Goal: Information Seeking & Learning: Find specific page/section

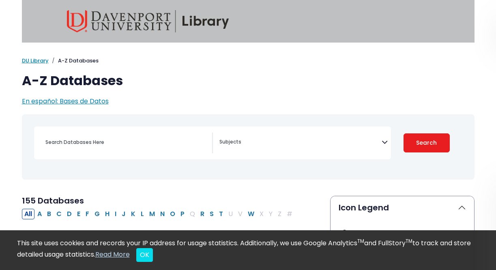
select select "Database Subject Filter"
click at [117, 133] on div "Search filters" at bounding box center [126, 142] width 171 height 19
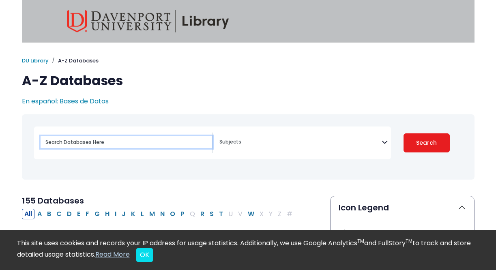
click at [115, 143] on input "Search database by title or keyword" at bounding box center [126, 142] width 171 height 12
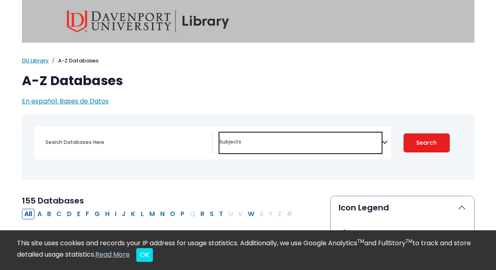
click at [317, 140] on textarea "Search" at bounding box center [300, 142] width 162 height 6
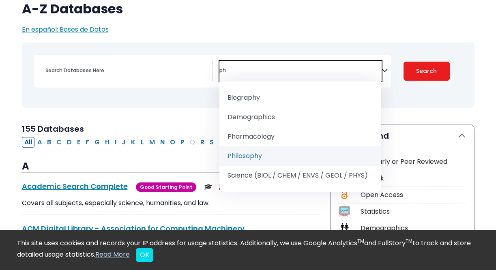
scroll to position [73, 0]
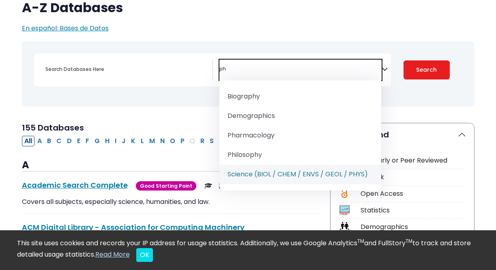
type textarea "ph"
select select "219084"
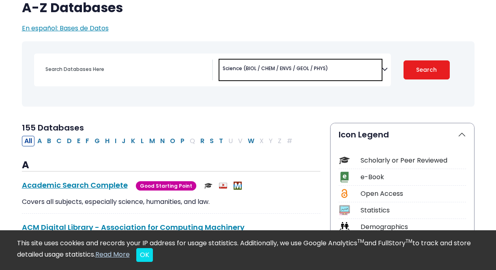
scroll to position [517, 0]
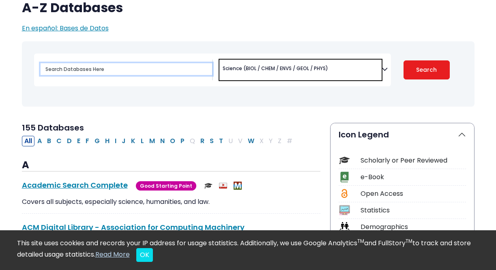
click at [152, 70] on input "Search database by title or keyword" at bounding box center [126, 69] width 171 height 12
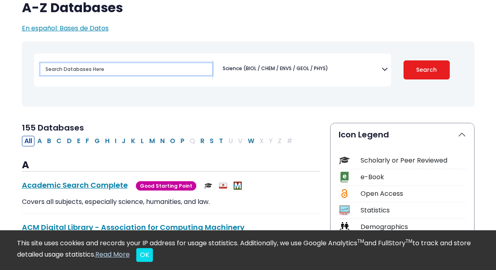
type input "p"
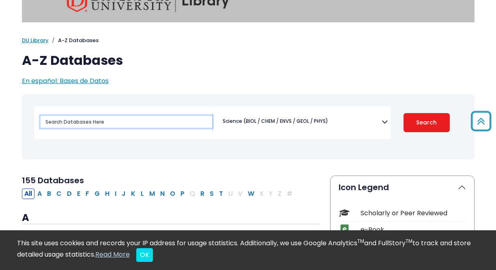
scroll to position [15, 0]
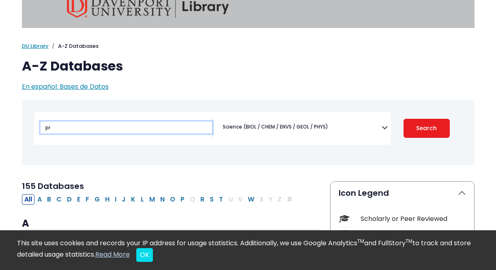
type input "p"
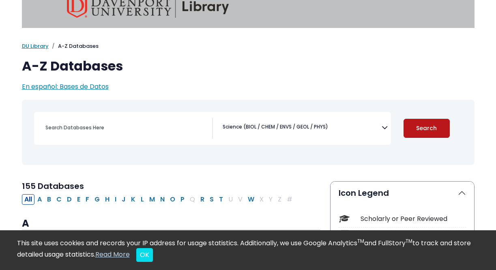
click at [418, 124] on button "Search" at bounding box center [426, 128] width 46 height 19
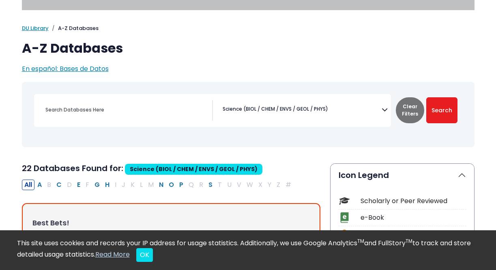
scroll to position [36, 0]
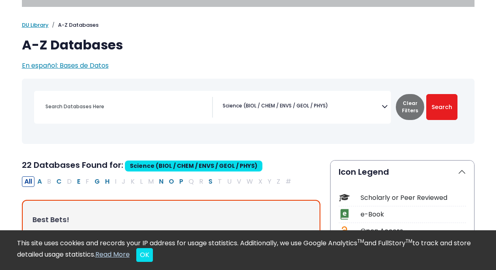
click at [151, 113] on div "Search filters" at bounding box center [126, 106] width 171 height 19
click at [149, 110] on input "Search database by title or keyword" at bounding box center [126, 106] width 171 height 12
paste input "psychology"
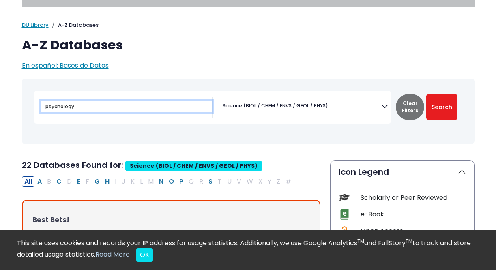
type input "psychology"
click at [426, 94] on button "Search" at bounding box center [441, 107] width 31 height 26
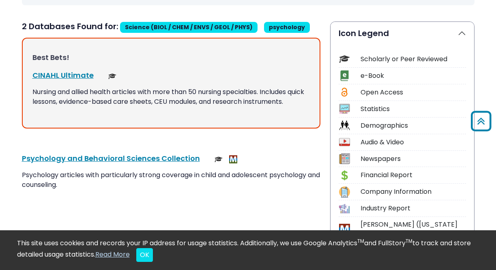
scroll to position [170, 0]
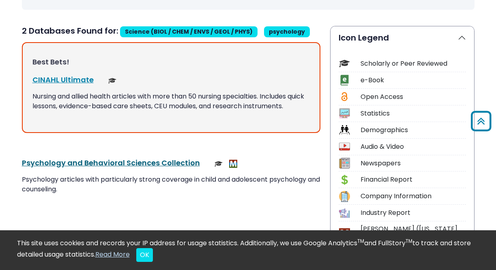
click at [171, 161] on link "Psychology and Behavioral Sciences Collection This link opens in a new window" at bounding box center [111, 163] width 178 height 10
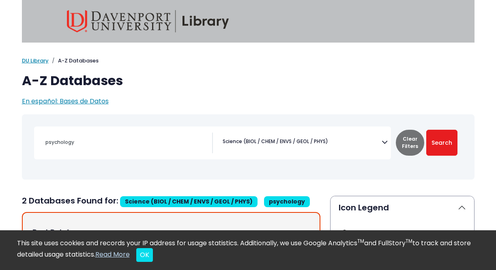
click at [360, 145] on span "× Science (BIOL / CHEM / ENVS / GEOL / PHYS)" at bounding box center [300, 143] width 162 height 21
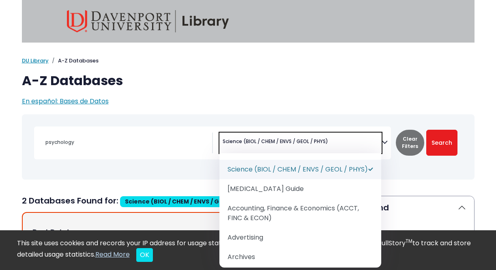
click at [298, 135] on span "× Science (BIOL / CHEM / ENVS / GEOL / PHYS)" at bounding box center [300, 143] width 162 height 21
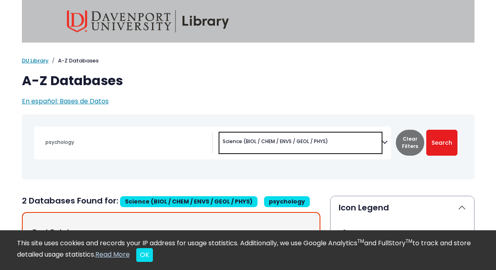
click at [297, 135] on span "× Science (BIOL / CHEM / ENVS / GEOL / PHYS)" at bounding box center [300, 143] width 162 height 21
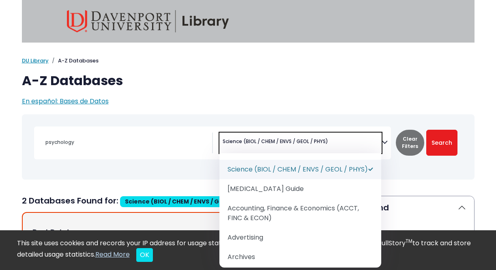
click at [297, 135] on span "× Science (BIOL / CHEM / ENVS / GEOL / PHYS)" at bounding box center [300, 143] width 162 height 21
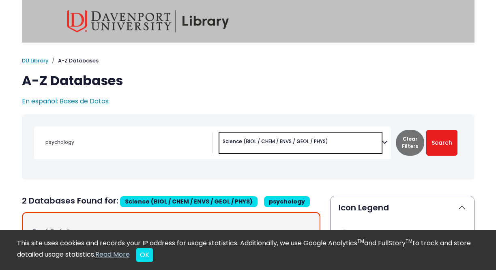
select select "Database Subject Filter"
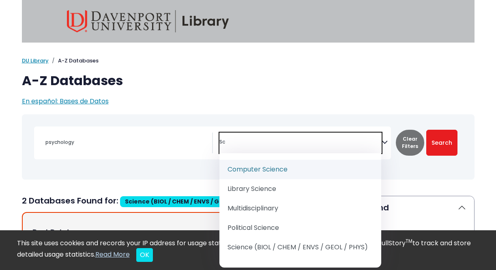
type textarea "S"
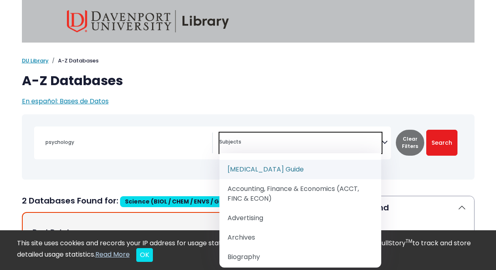
paste textarea "psychology"
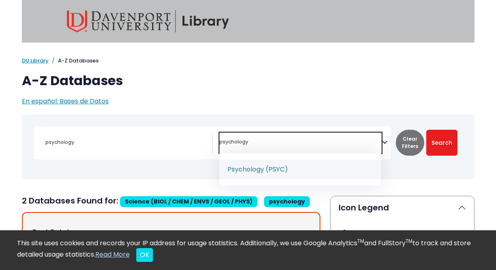
type textarea "psychology"
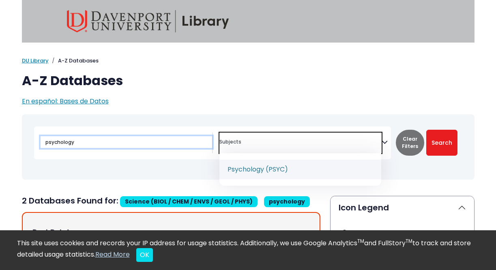
click at [133, 141] on input "psychology" at bounding box center [126, 142] width 171 height 12
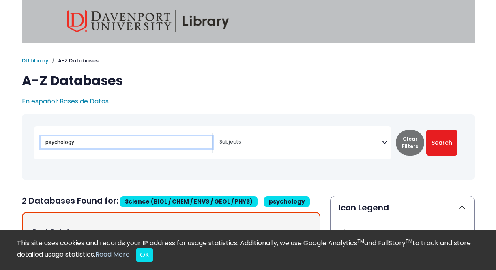
click at [133, 142] on input "psychology" at bounding box center [126, 142] width 171 height 12
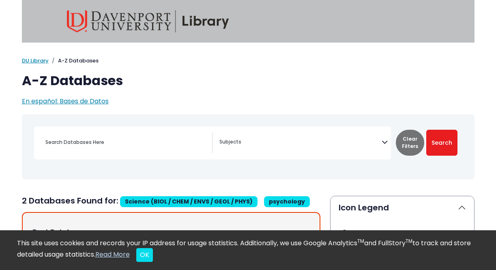
click at [234, 143] on textarea "Search" at bounding box center [300, 142] width 162 height 6
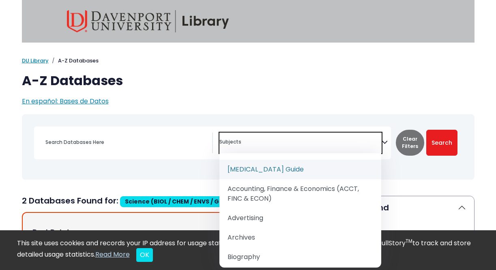
paste textarea "psychology"
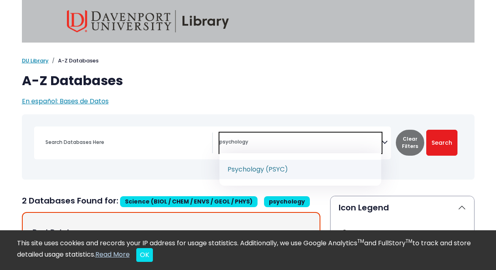
type textarea "psychology"
select select "232691"
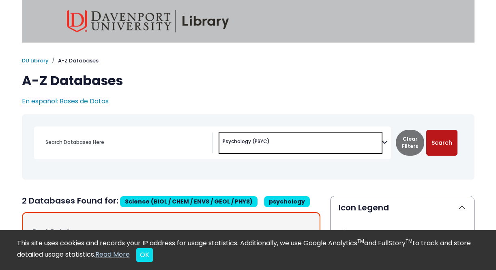
click at [438, 147] on button "Search" at bounding box center [441, 143] width 31 height 26
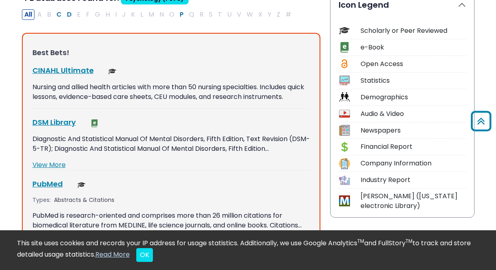
scroll to position [203, 0]
